Goal: Task Accomplishment & Management: Use online tool/utility

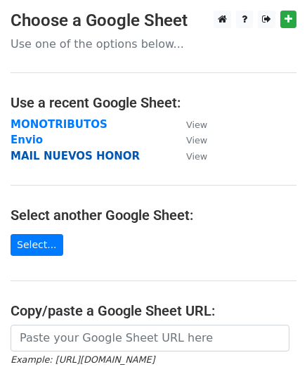
click at [30, 155] on strong "MAIL NUEVOS HONOR" at bounding box center [75, 156] width 129 height 13
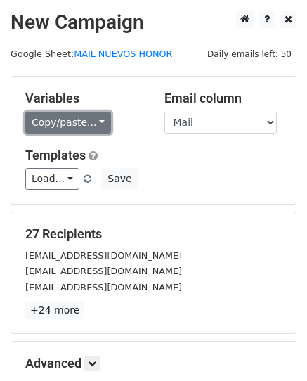
click at [73, 129] on link "Copy/paste..." at bounding box center [68, 123] width 86 height 22
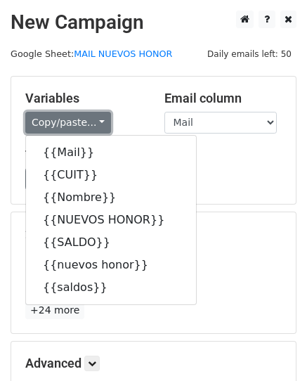
click at [76, 117] on link "Copy/paste..." at bounding box center [68, 123] width 86 height 22
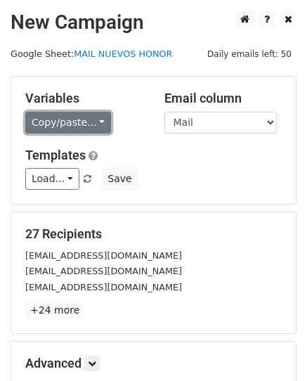
click at [81, 112] on link "Copy/paste..." at bounding box center [68, 123] width 86 height 22
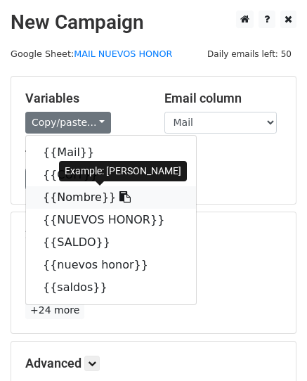
click at [73, 197] on link "{{Nombre}}" at bounding box center [111, 197] width 170 height 22
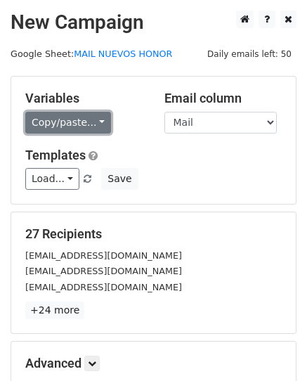
click at [63, 121] on link "Copy/paste..." at bounding box center [68, 123] width 86 height 22
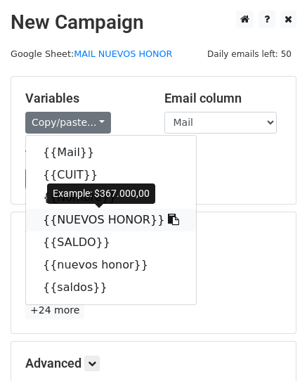
click at [76, 219] on link "{{NUEVOS HONOR}}" at bounding box center [111, 220] width 170 height 22
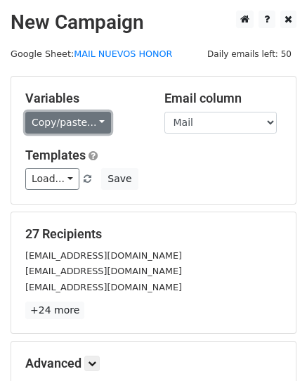
click at [58, 124] on link "Copy/paste..." at bounding box center [68, 123] width 86 height 22
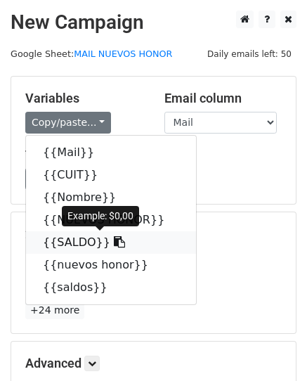
click at [73, 240] on link "{{SALDO}}" at bounding box center [111, 242] width 170 height 22
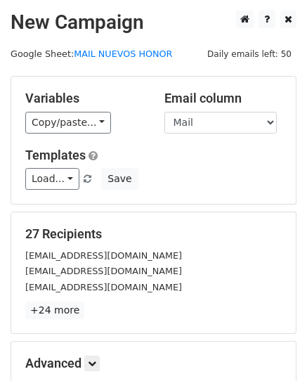
scroll to position [70, 0]
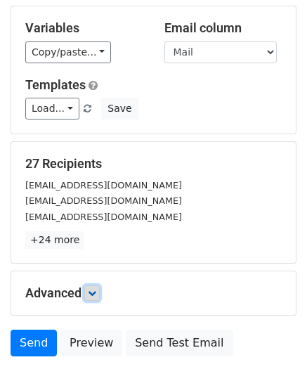
click at [97, 287] on link at bounding box center [91, 292] width 15 height 15
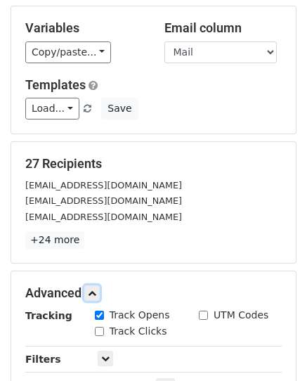
scroll to position [140, 0]
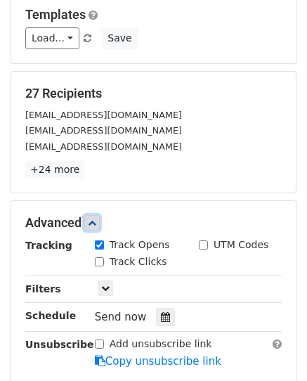
click at [93, 218] on icon at bounding box center [92, 222] width 8 height 8
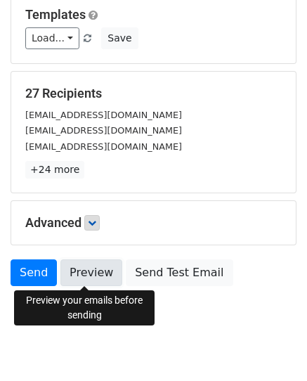
click at [95, 270] on link "Preview" at bounding box center [91, 272] width 62 height 27
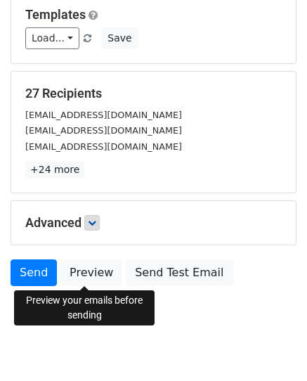
click at [96, 141] on small "[EMAIL_ADDRESS][DOMAIN_NAME]" at bounding box center [103, 146] width 157 height 11
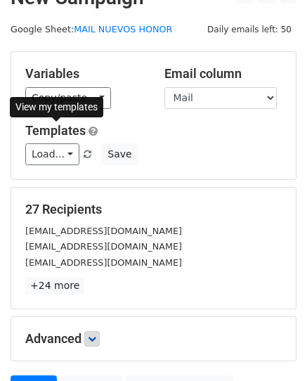
scroll to position [0, 0]
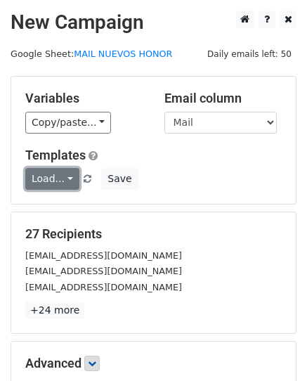
click at [58, 176] on link "Load..." at bounding box center [52, 179] width 54 height 22
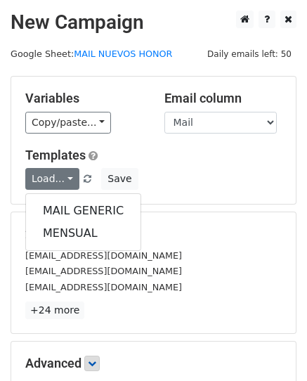
click at [15, 129] on div "Variables Copy/paste... {{Mail}} {{CUIT}} {{Nombre}} {{NUEVOS HONOR}} {{SALDO}}…" at bounding box center [84, 112] width 139 height 43
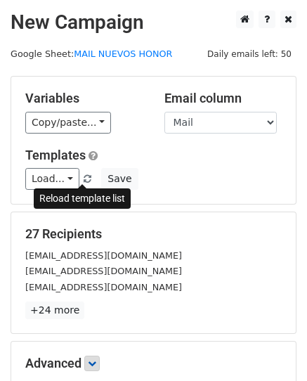
click at [84, 180] on span at bounding box center [88, 179] width 8 height 9
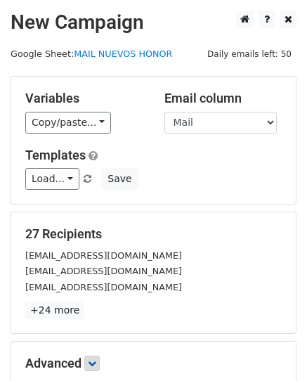
click at [107, 117] on div "Copy/paste... {{Mail}} {{CUIT}} {{Nombre}} {{NUEVOS HONOR}} {{SALDO}} {{nuevos …" at bounding box center [84, 123] width 118 height 22
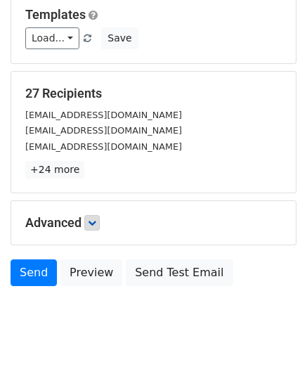
scroll to position [165, 0]
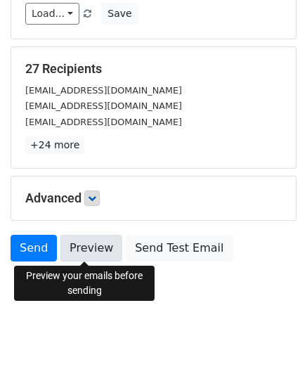
click at [80, 246] on link "Preview" at bounding box center [91, 248] width 62 height 27
click at [84, 244] on link "Preview" at bounding box center [91, 248] width 62 height 27
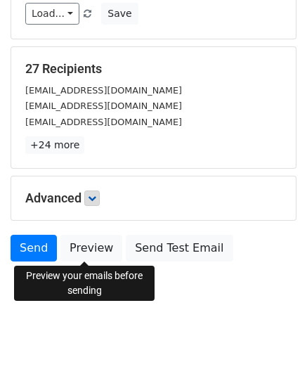
click at [46, 308] on body "New Campaign Daily emails left: 50 Google Sheet: MAIL NUEVOS HONOR Variables Co…" at bounding box center [153, 84] width 307 height 479
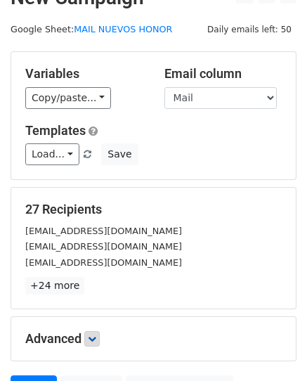
scroll to position [95, 0]
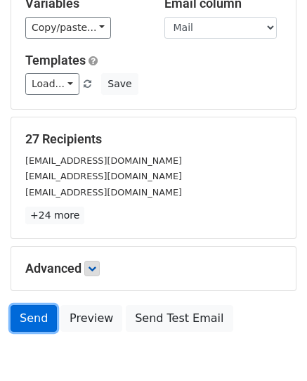
click at [25, 320] on link "Send" at bounding box center [34, 318] width 46 height 27
